Goal: Task Accomplishment & Management: Use online tool/utility

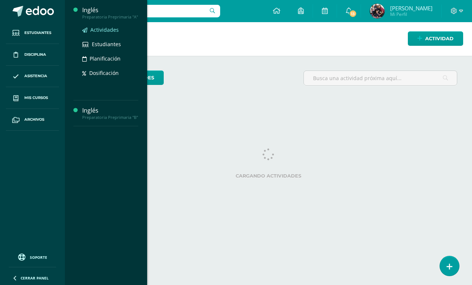
click at [110, 28] on span "Actividades" at bounding box center [104, 29] width 28 height 7
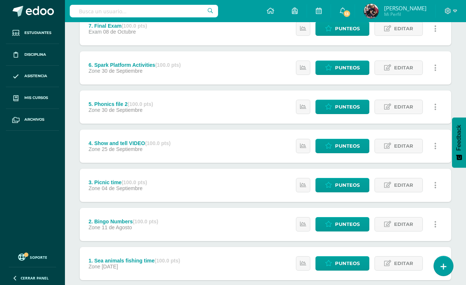
scroll to position [74, 0]
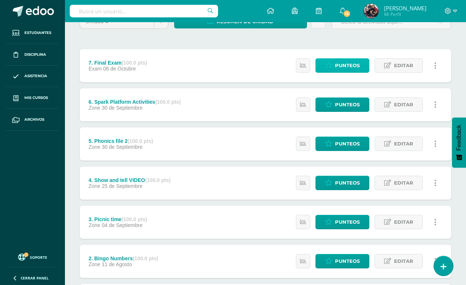
click at [353, 61] on span "Punteos" at bounding box center [347, 66] width 25 height 14
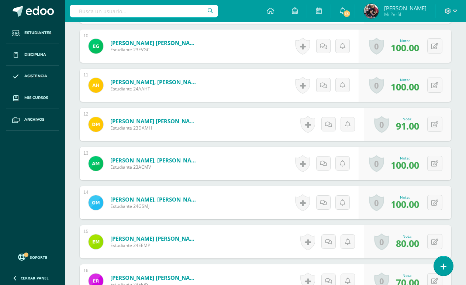
scroll to position [579, 0]
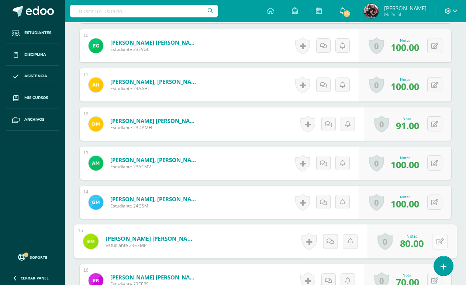
click at [438, 240] on icon at bounding box center [439, 241] width 7 height 6
type input "59"
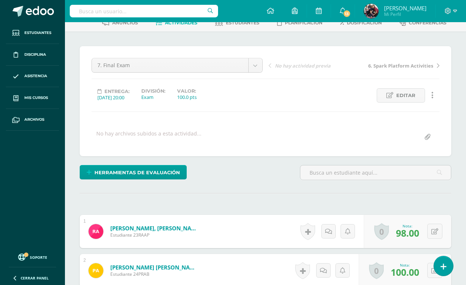
scroll to position [0, 0]
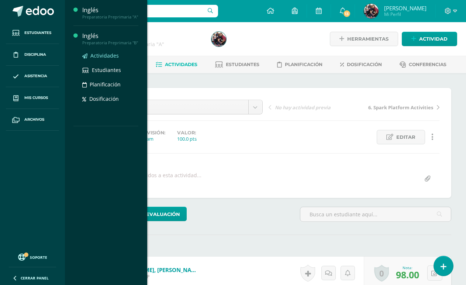
click at [110, 56] on span "Actividades" at bounding box center [104, 55] width 28 height 7
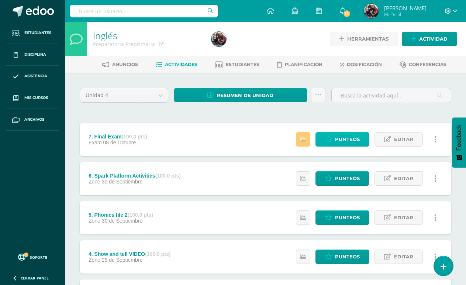
click at [352, 141] on span "Punteos" at bounding box center [347, 139] width 25 height 14
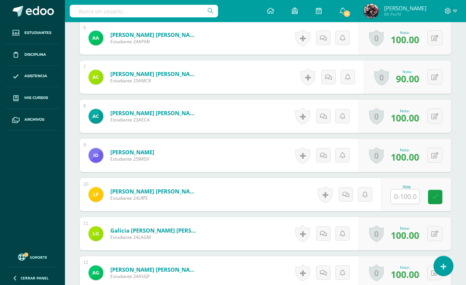
scroll to position [431, 0]
click at [415, 196] on input "text" at bounding box center [405, 196] width 29 height 14
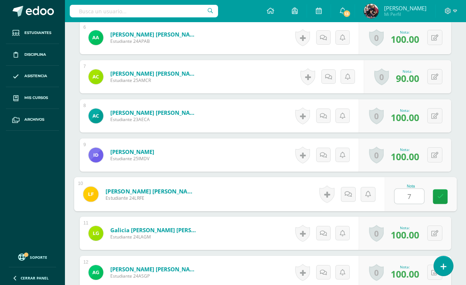
type input "79"
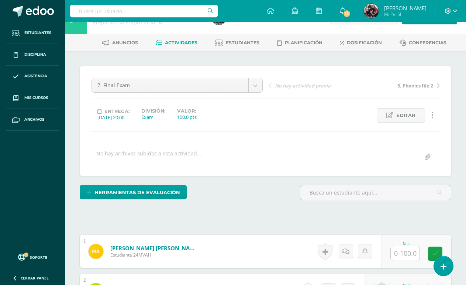
scroll to position [0, 0]
